Goal: Check status: Check status

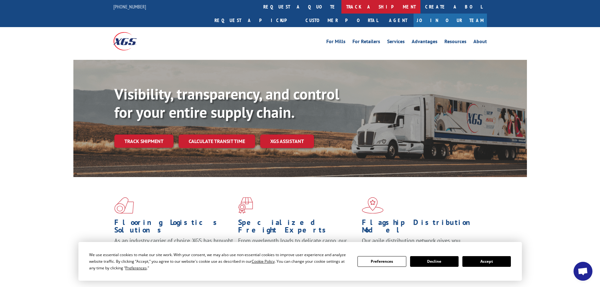
click at [342, 7] on link "track a shipment" at bounding box center [381, 7] width 79 height 14
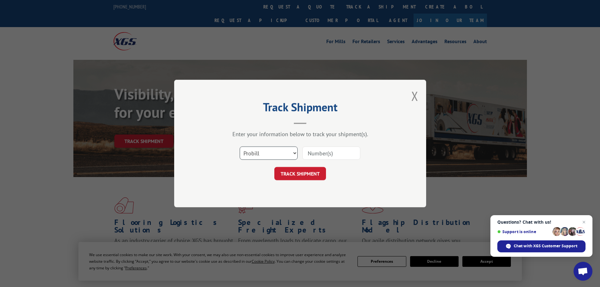
click at [264, 155] on select "Select category... Probill BOL PO" at bounding box center [269, 153] width 58 height 13
click at [319, 154] on input at bounding box center [332, 153] width 58 height 13
paste input "15969716"
type input "15969716"
click at [305, 170] on button "TRACK SHIPMENT" at bounding box center [300, 173] width 52 height 13
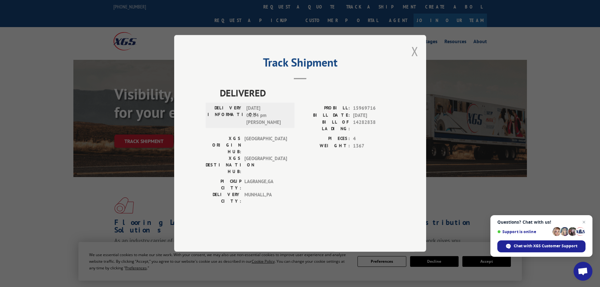
click at [415, 60] on button "Close modal" at bounding box center [415, 51] width 7 height 17
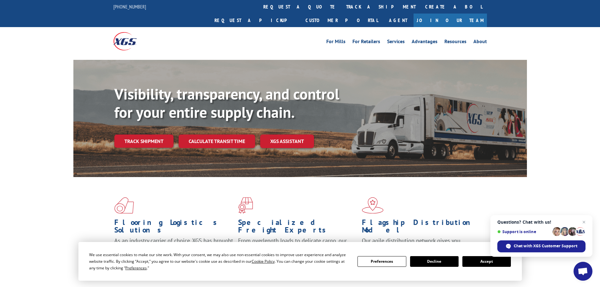
drag, startPoint x: 280, startPoint y: 7, endPoint x: 298, endPoint y: 13, distance: 19.5
click at [342, 7] on link "track a shipment" at bounding box center [381, 7] width 79 height 14
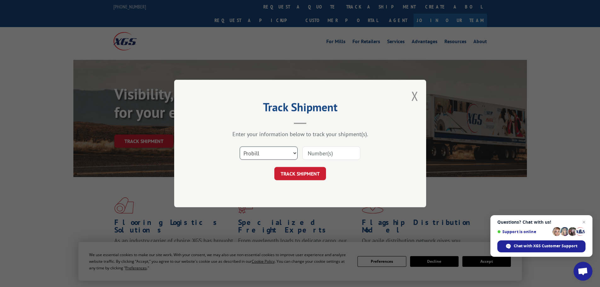
click at [287, 153] on select "Select category... Probill BOL PO" at bounding box center [269, 153] width 58 height 13
select select "bol"
click at [240, 147] on select "Select category... Probill BOL PO" at bounding box center [269, 153] width 58 height 13
click at [322, 154] on input at bounding box center [332, 153] width 58 height 13
paste input "6100052929"
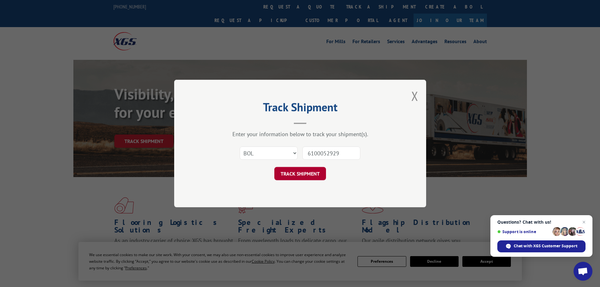
type input "6100052929"
click at [306, 177] on button "TRACK SHIPMENT" at bounding box center [300, 173] width 52 height 13
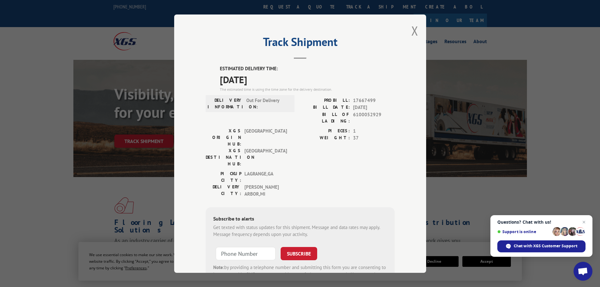
click at [412, 32] on button "Close modal" at bounding box center [415, 30] width 7 height 17
